Goal: Navigation & Orientation: Find specific page/section

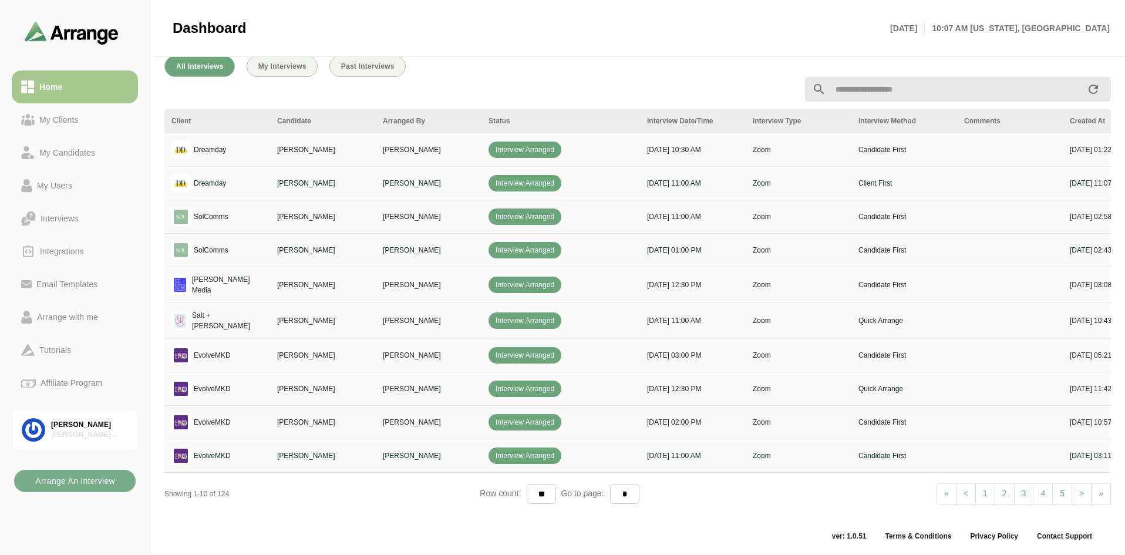
scroll to position [431, 0]
click at [81, 124] on div "My Clients" at bounding box center [59, 120] width 49 height 14
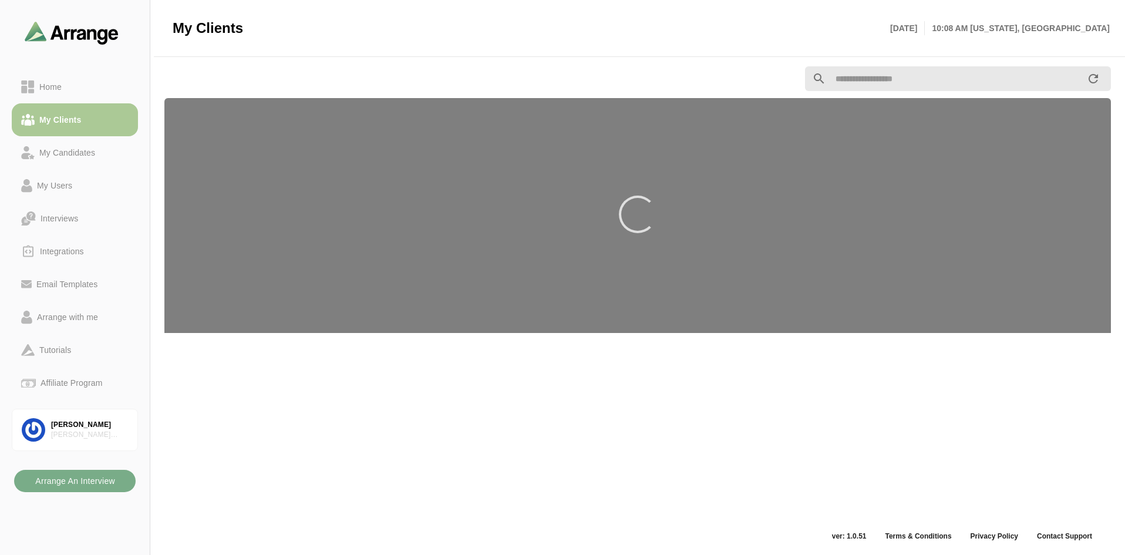
scroll to position [4, 0]
click at [77, 97] on link "Home" at bounding box center [75, 86] width 126 height 33
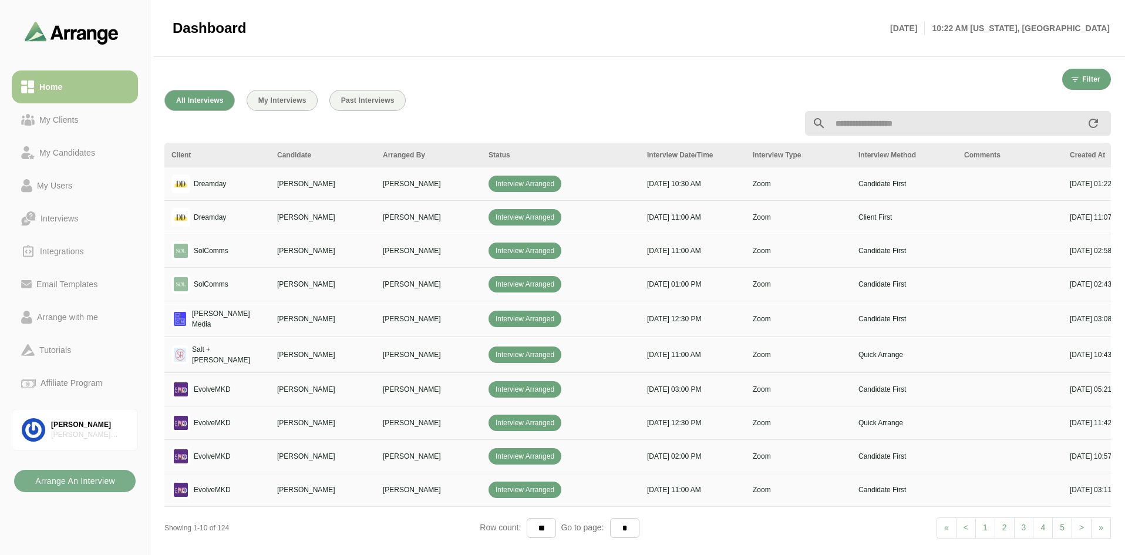
scroll to position [431, 0]
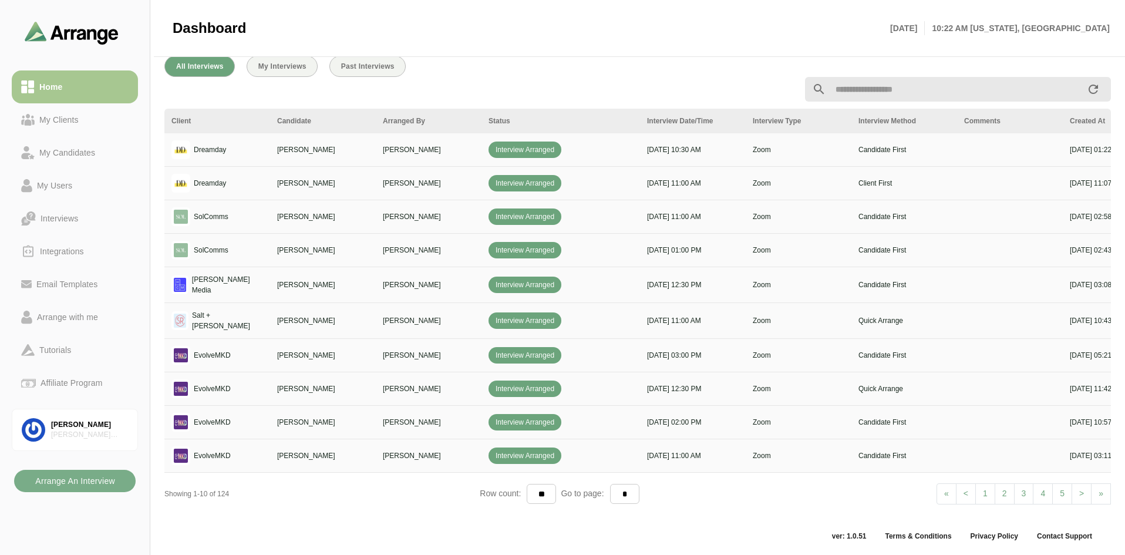
click at [1006, 490] on link "2" at bounding box center [1005, 493] width 20 height 21
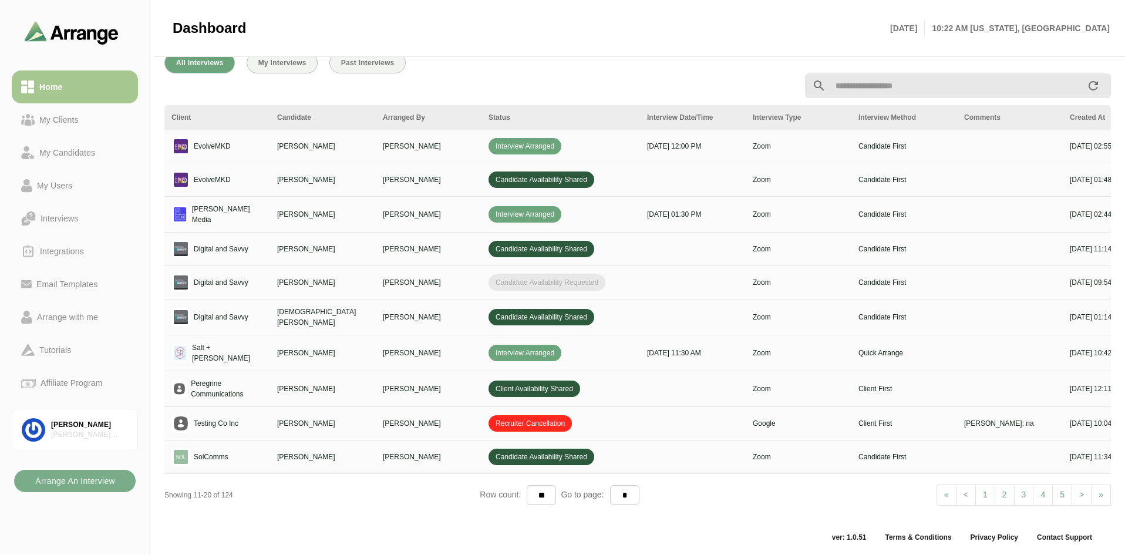
click at [981, 493] on link "1" at bounding box center [985, 494] width 20 height 21
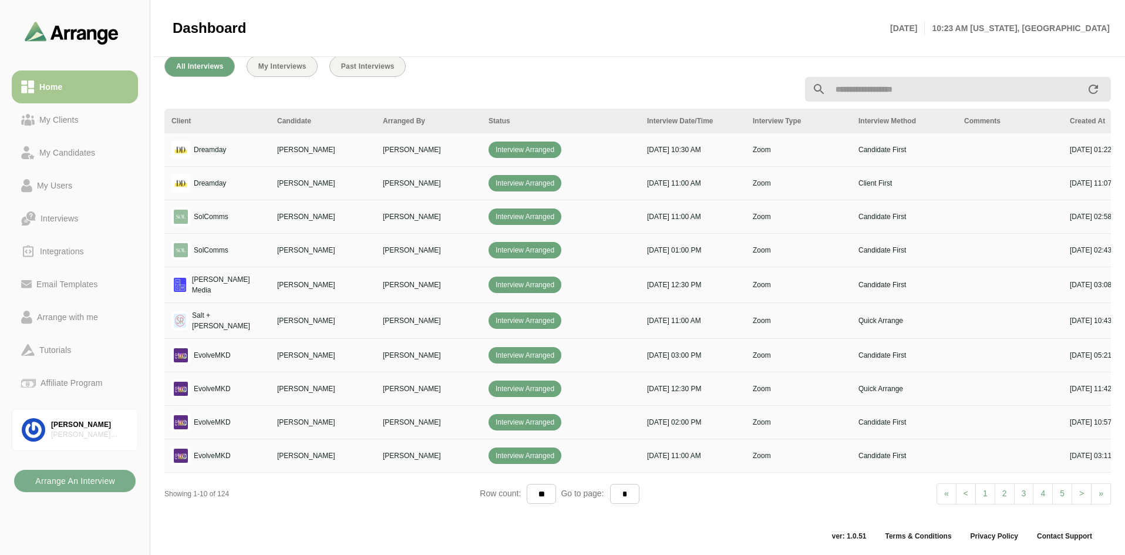
click at [1008, 492] on link "2" at bounding box center [1005, 493] width 20 height 21
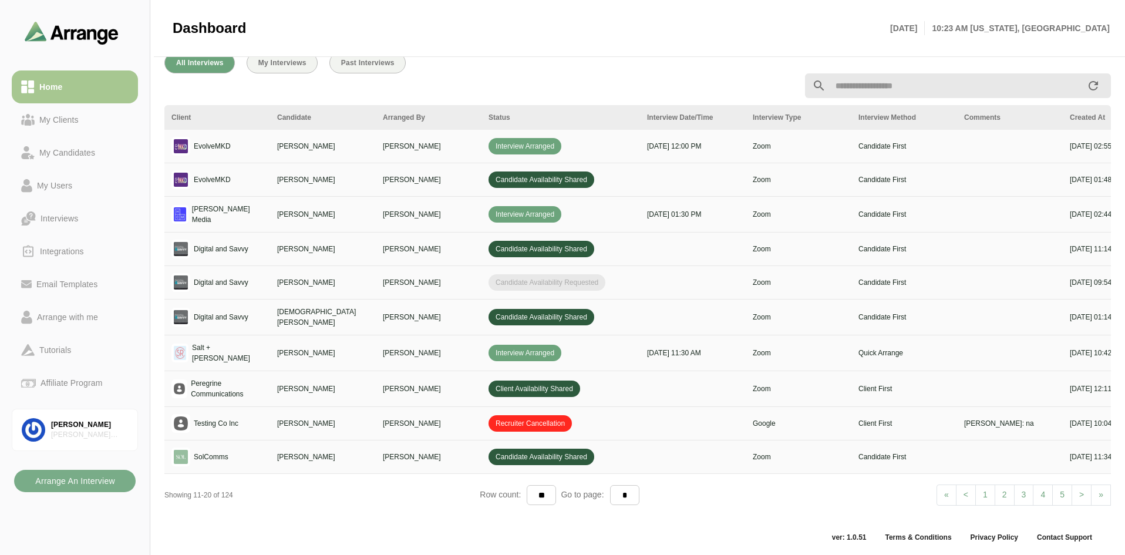
click at [989, 493] on link "1" at bounding box center [985, 494] width 20 height 21
select select "*"
